Goal: Information Seeking & Learning: Check status

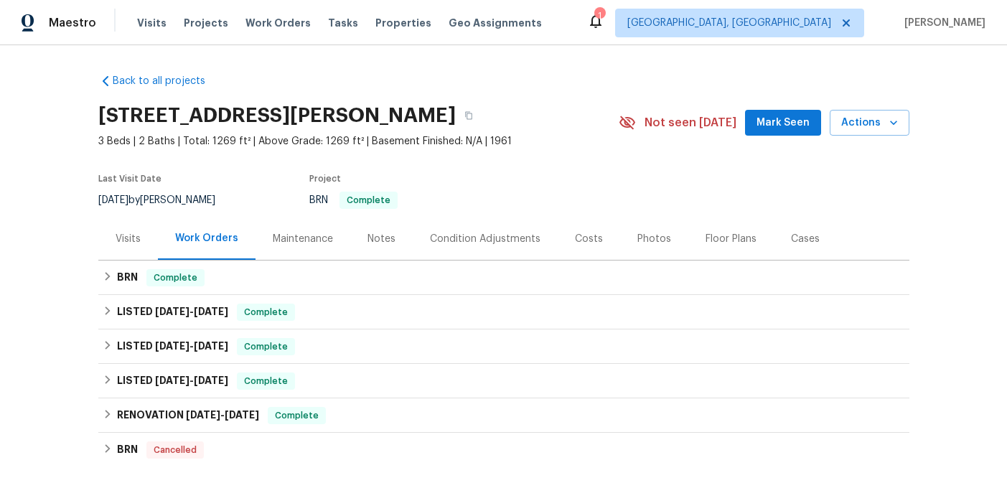
click at [118, 242] on div "Visits" at bounding box center [128, 239] width 25 height 14
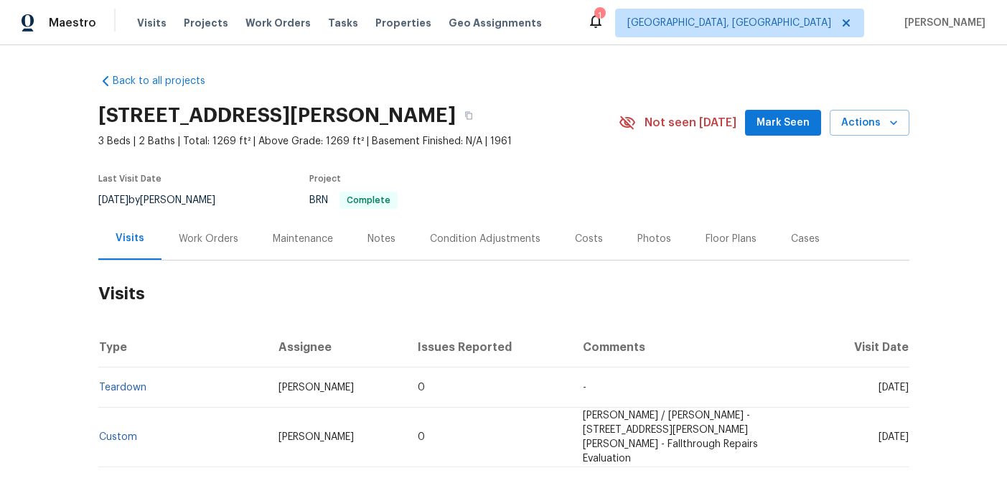
click at [213, 358] on th "Type" at bounding box center [182, 347] width 169 height 40
click at [212, 389] on td "Teardown" at bounding box center [182, 388] width 169 height 40
click at [210, 378] on td "Teardown" at bounding box center [182, 388] width 169 height 40
click at [125, 385] on link "Teardown" at bounding box center [122, 388] width 47 height 10
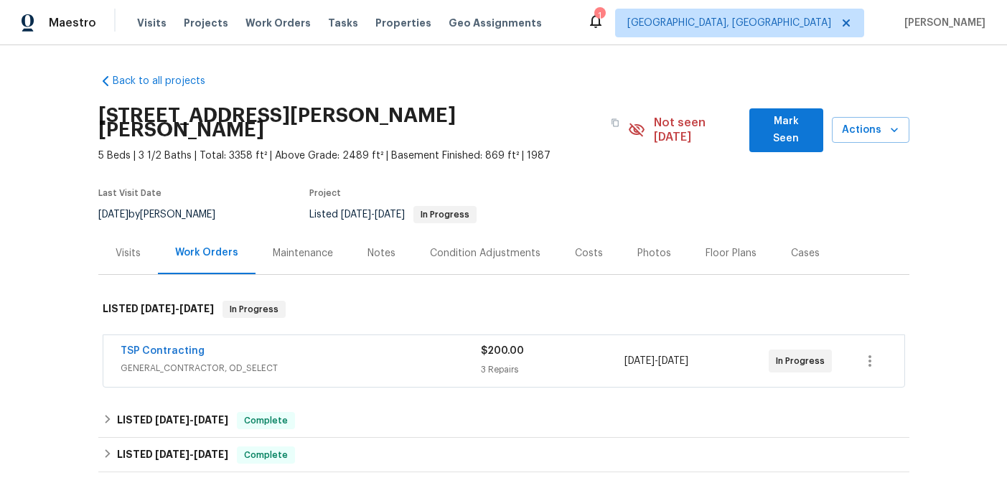
click at [309, 361] on span "GENERAL_CONTRACTOR, OD_SELECT" at bounding box center [301, 368] width 360 height 14
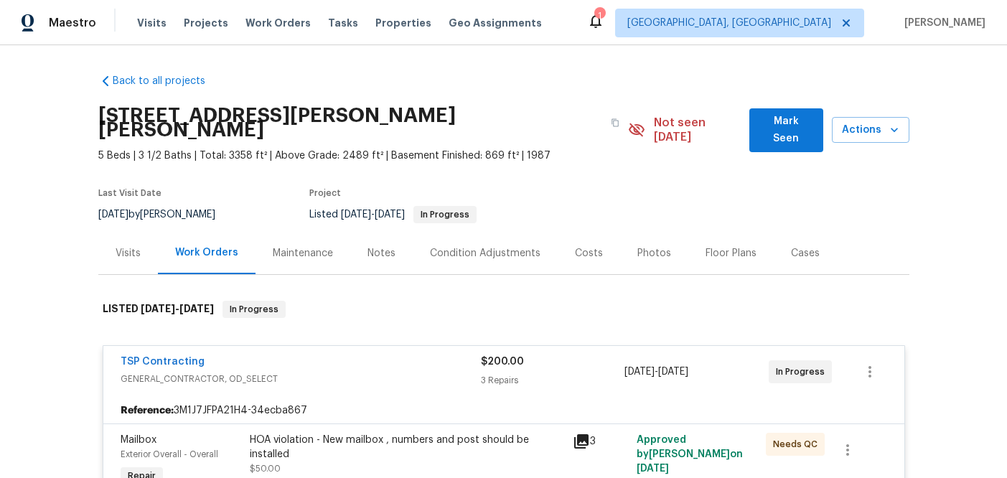
click at [309, 355] on div "TSP Contracting" at bounding box center [301, 363] width 360 height 17
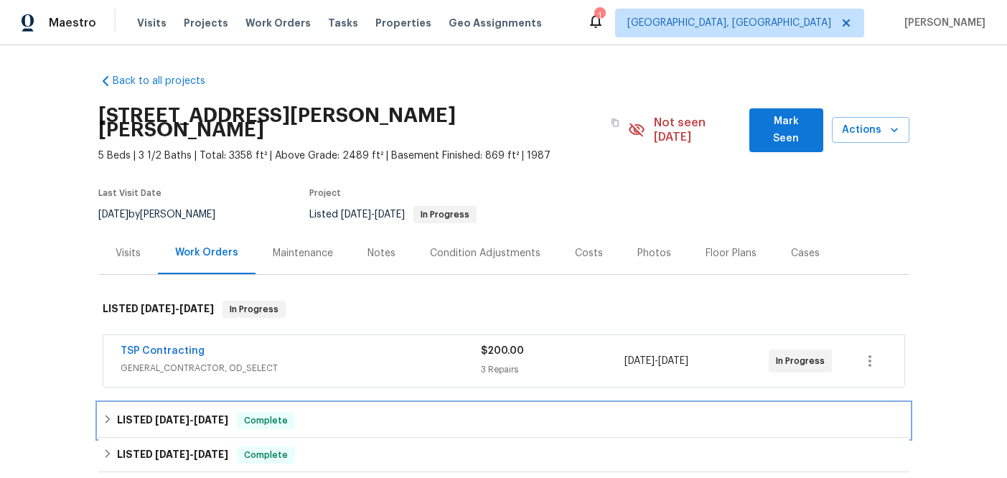
click at [290, 412] on div "LISTED 8/7/25 - 9/5/25 Complete" at bounding box center [504, 420] width 803 height 17
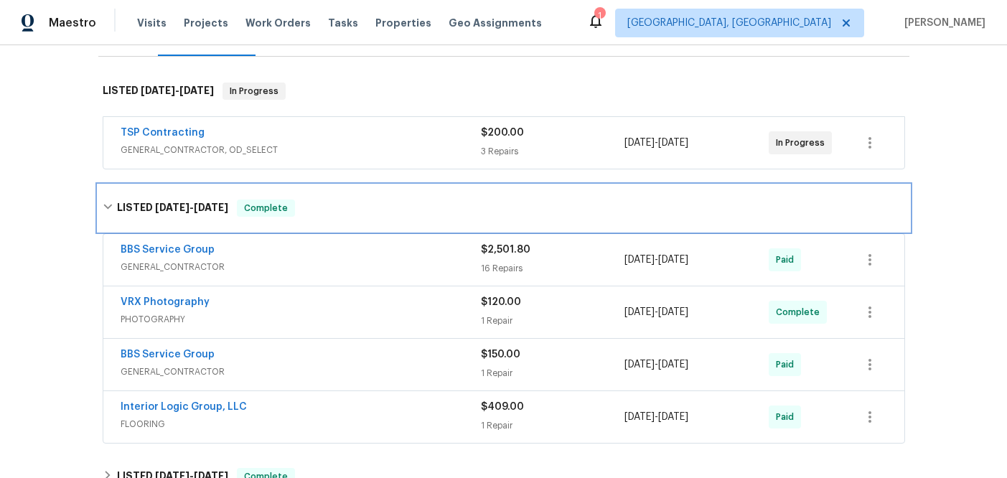
scroll to position [218, 0]
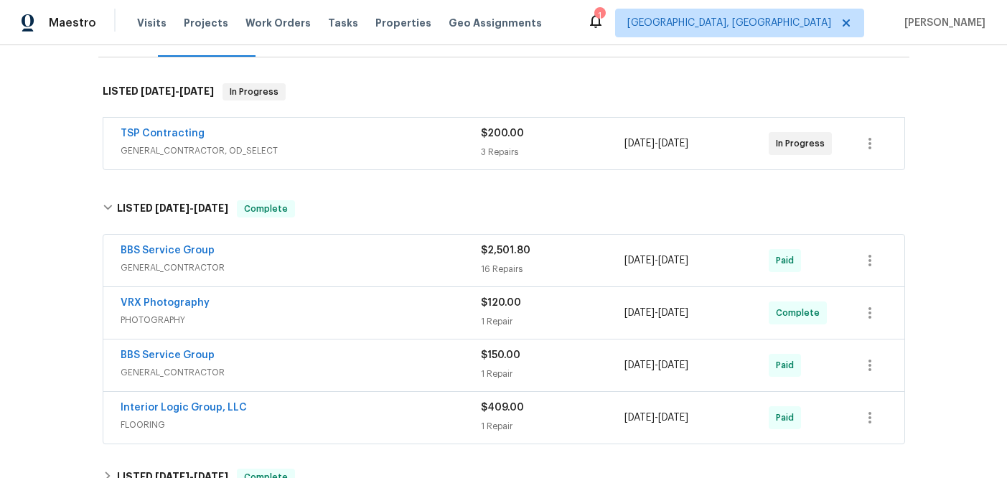
click at [594, 243] on div "$2,501.80" at bounding box center [553, 250] width 144 height 14
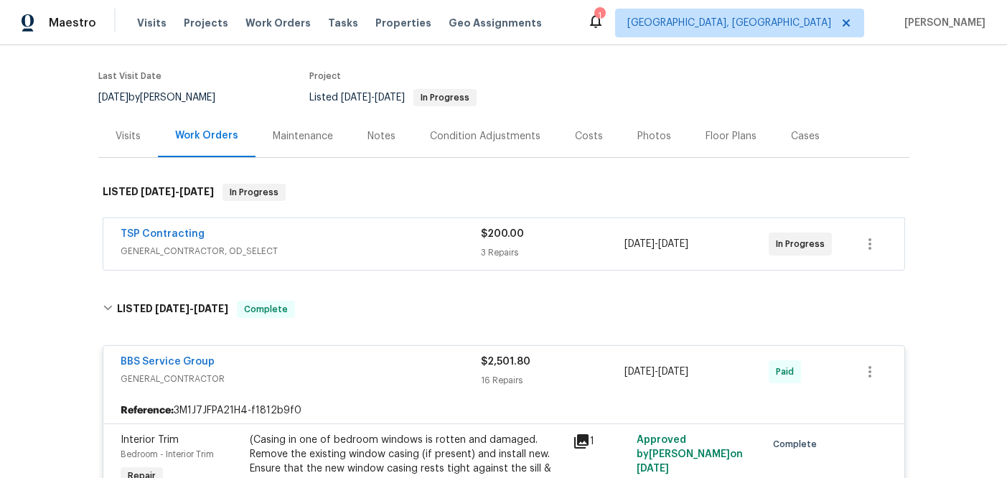
scroll to position [0, 0]
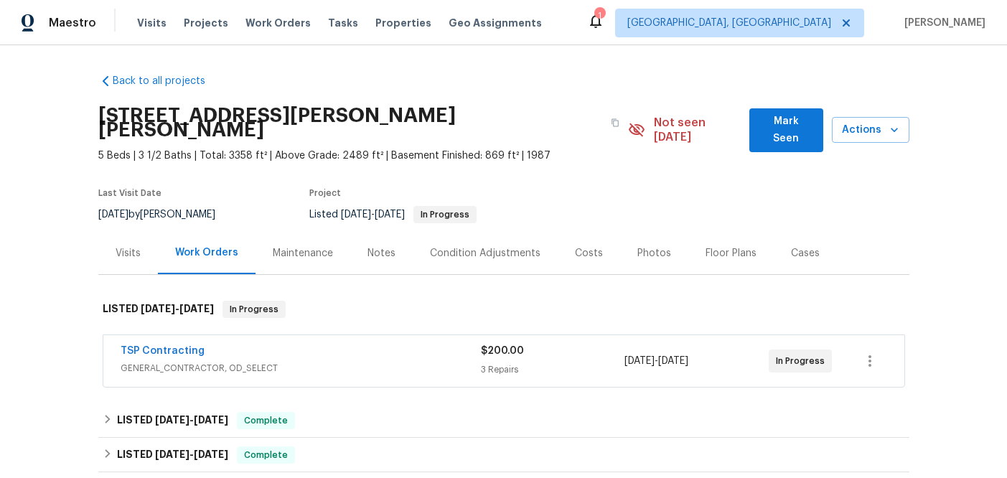
click at [369, 246] on div "Notes" at bounding box center [382, 253] width 28 height 14
